Goal: Go to known website: Access a specific website the user already knows

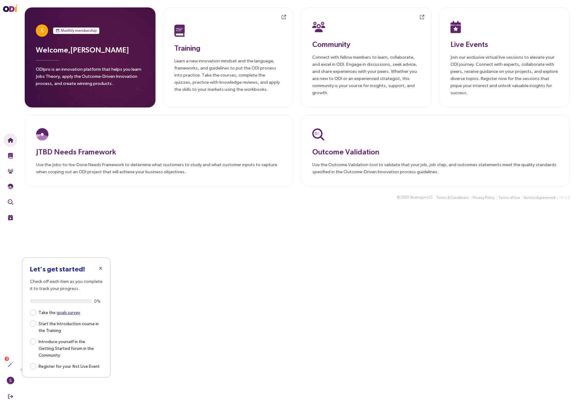
click at [99, 267] on icon "button" at bounding box center [100, 268] width 3 height 4
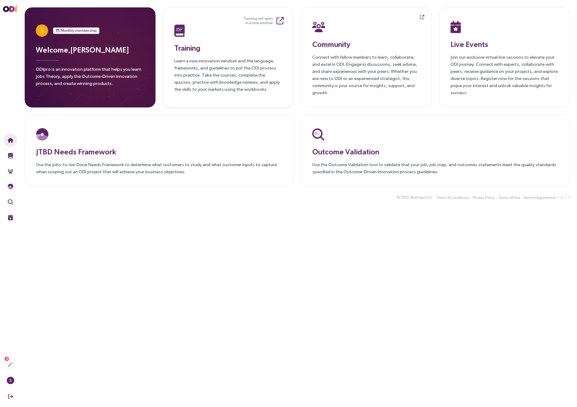
click at [220, 35] on div at bounding box center [228, 31] width 108 height 16
